Goal: Information Seeking & Learning: Check status

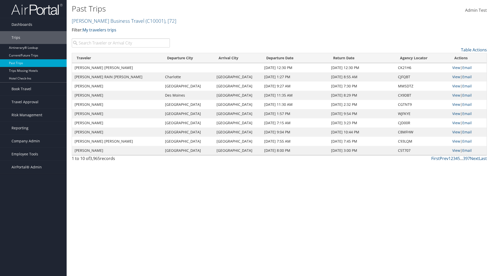
click at [121, 43] on input "search" at bounding box center [121, 42] width 98 height 9
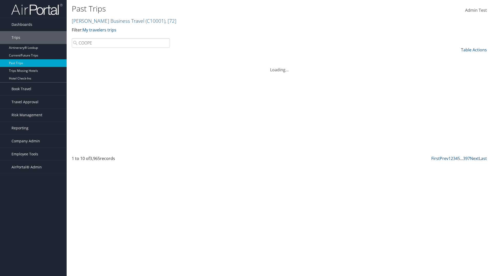
type input "[PERSON_NAME]"
click at [121, 43] on input "search" at bounding box center [121, 42] width 98 height 9
